Goal: Information Seeking & Learning: Check status

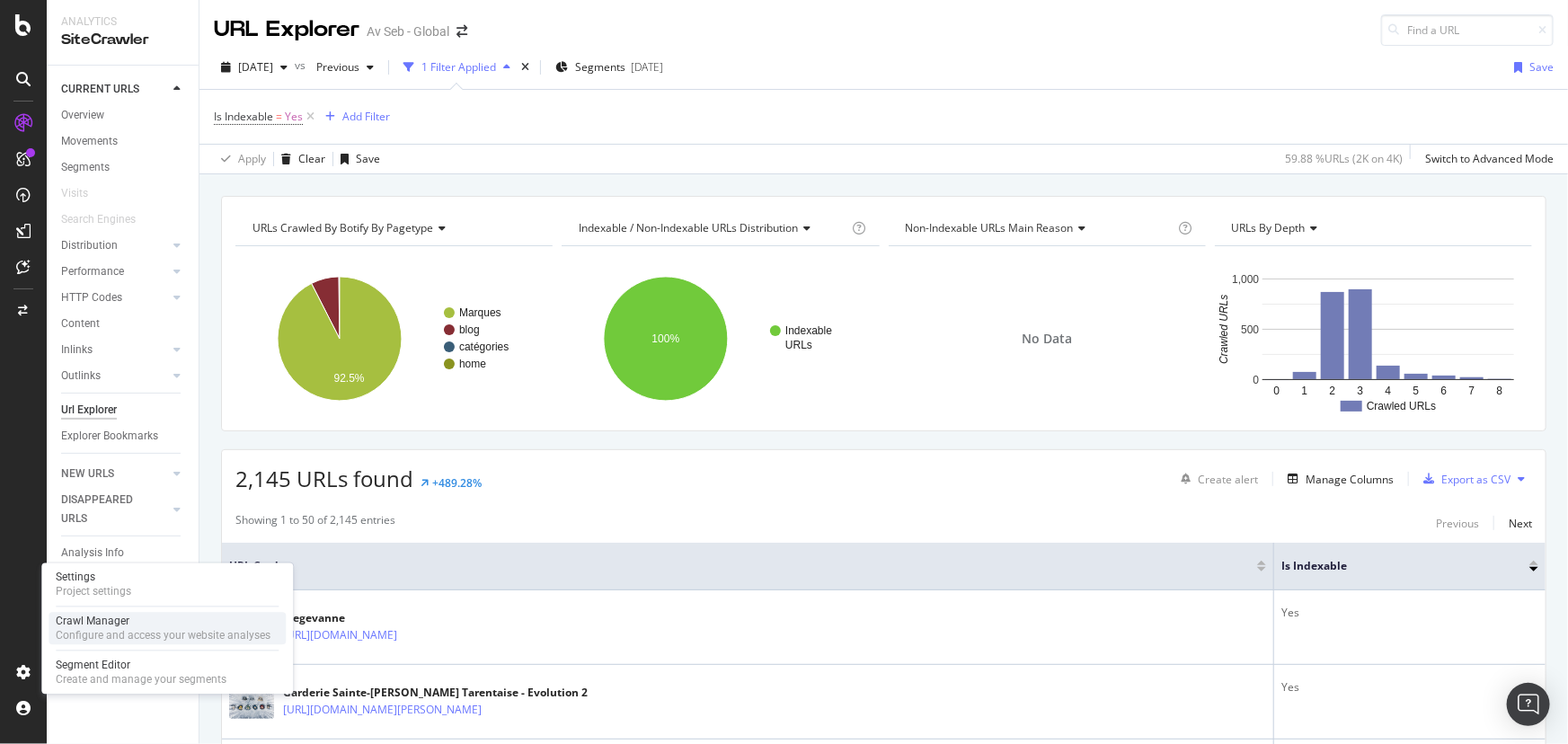
click at [84, 624] on div "Crawl Manager" at bounding box center [163, 622] width 215 height 15
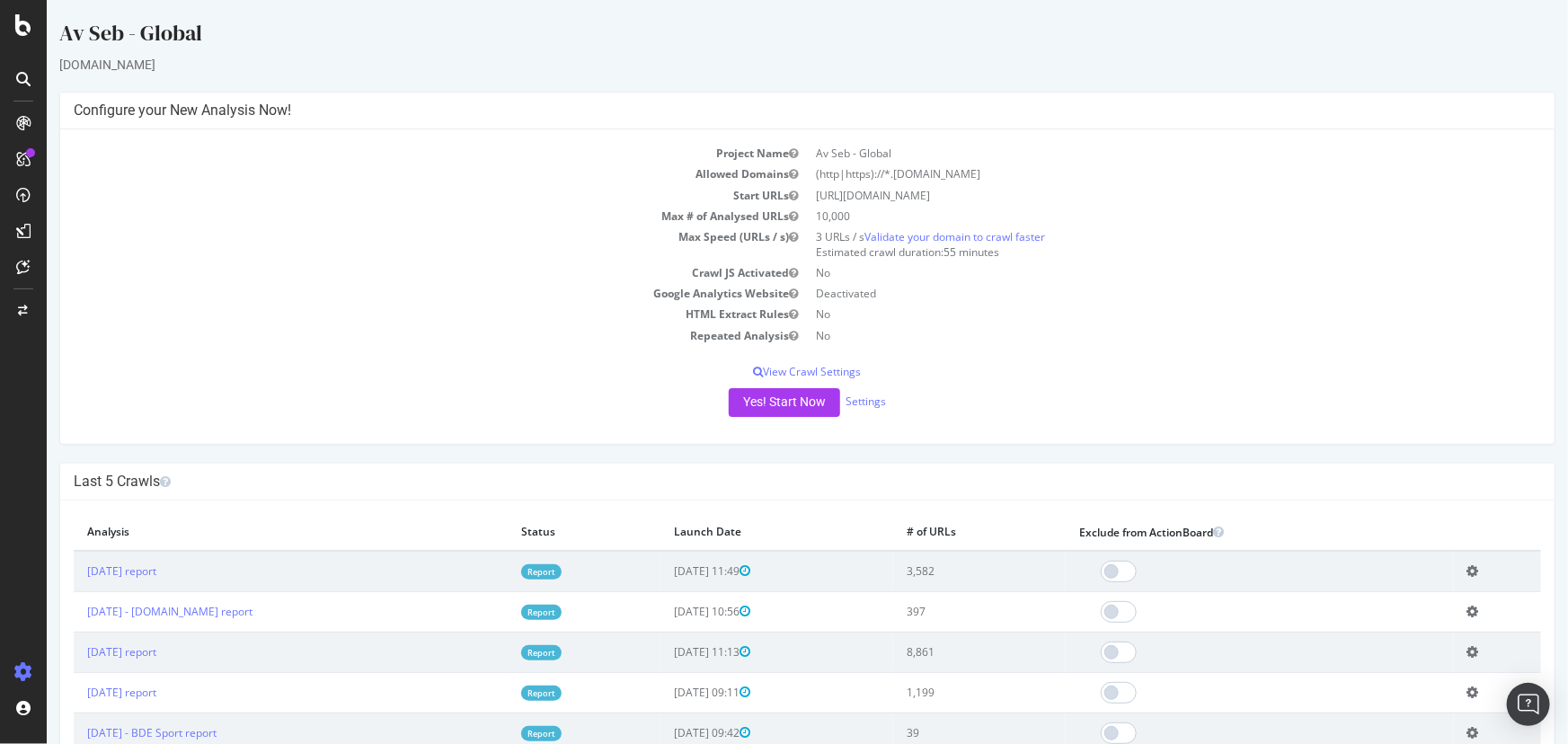
click at [547, 610] on link "Report" at bounding box center [541, 612] width 40 height 16
